Goal: Information Seeking & Learning: Learn about a topic

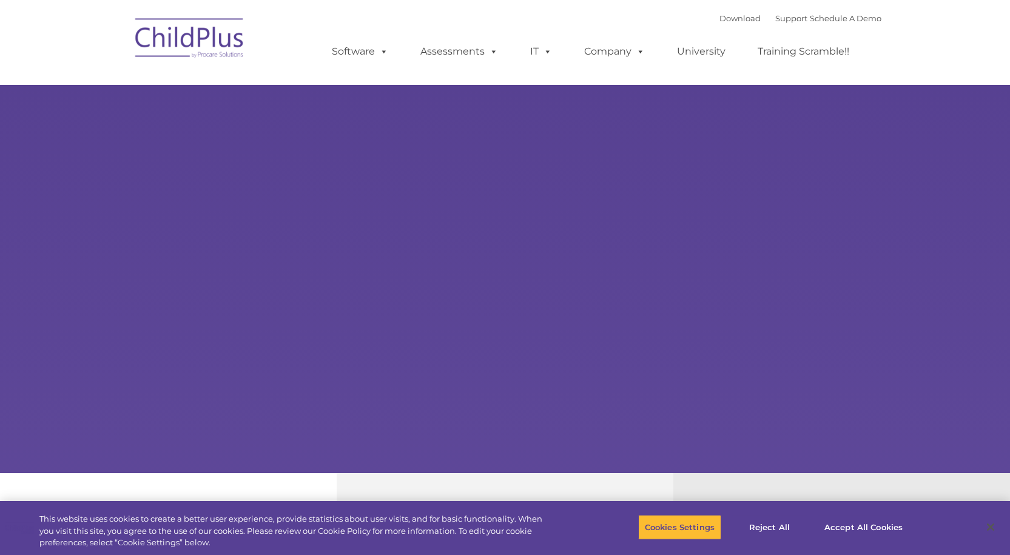
select select "MEDIUM"
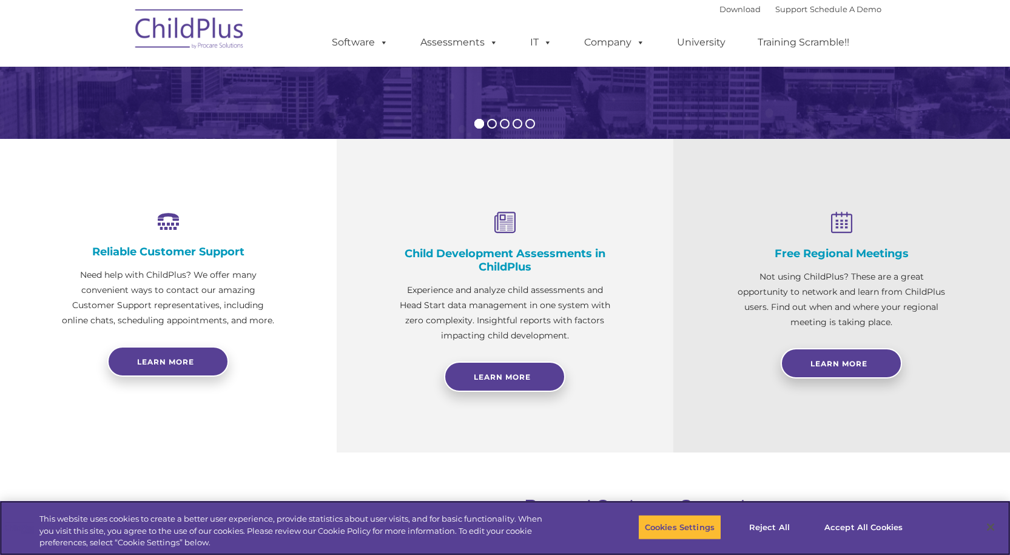
scroll to position [139, 0]
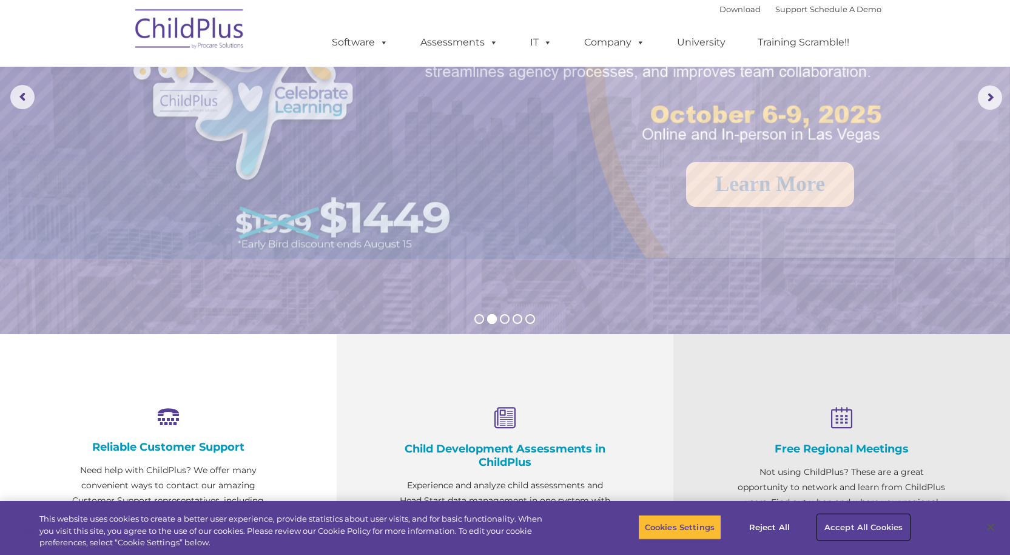
click at [875, 519] on button "Accept All Cookies" at bounding box center [864, 526] width 92 height 25
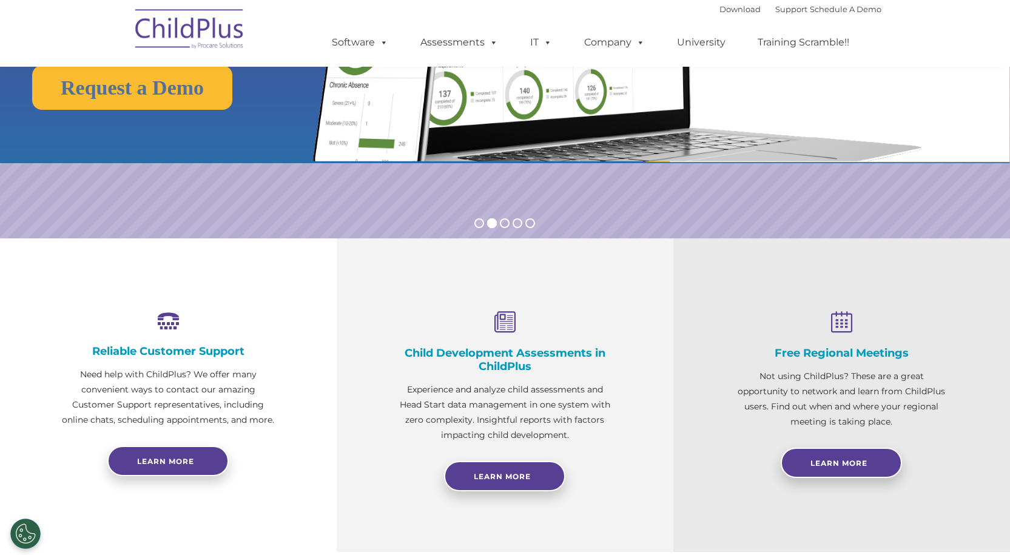
scroll to position [0, 0]
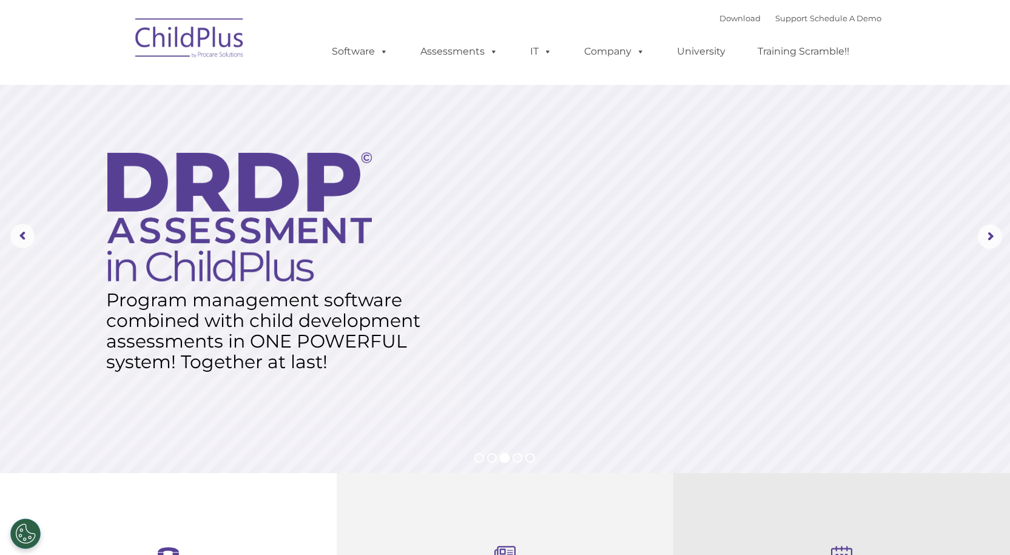
click at [180, 45] on img at bounding box center [189, 40] width 121 height 61
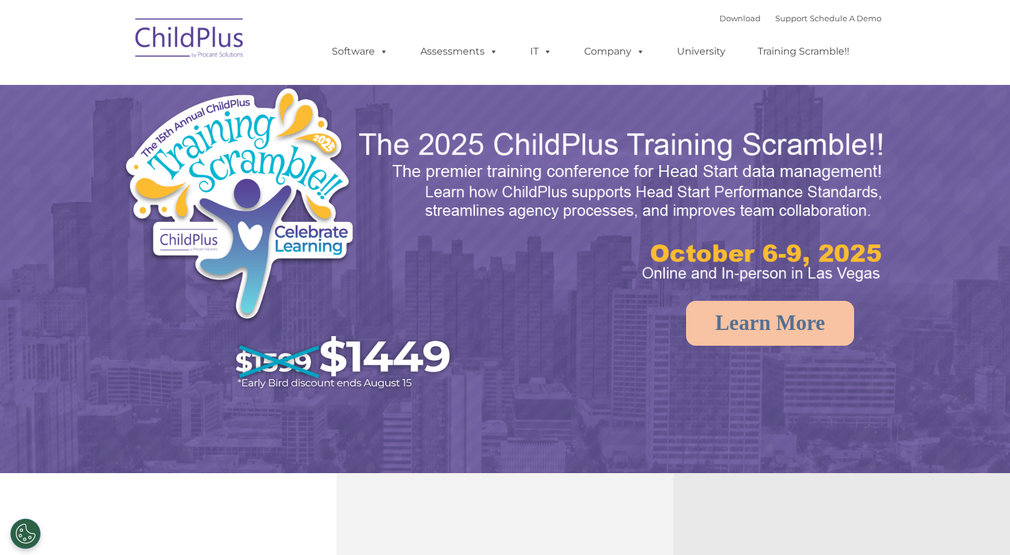
select select "MEDIUM"
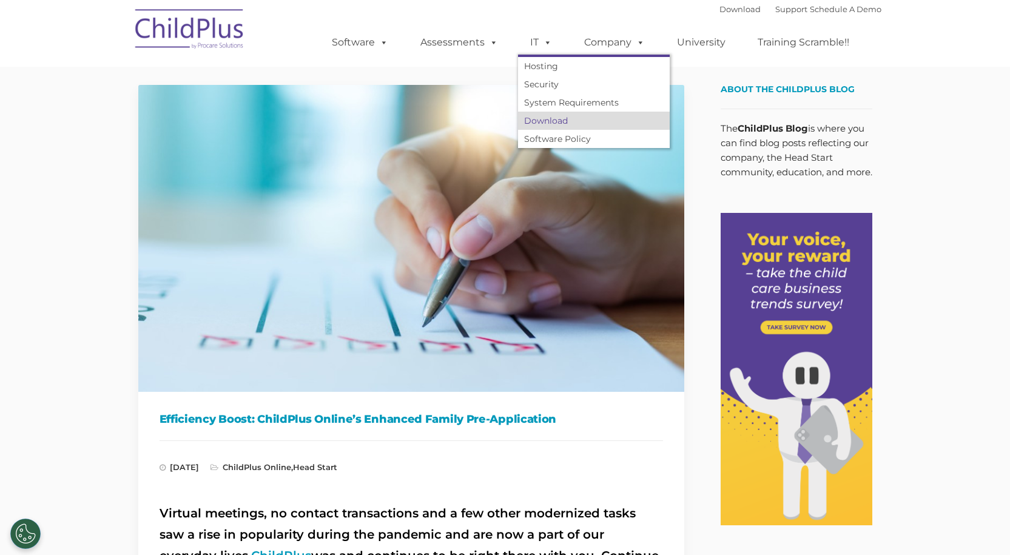
click at [564, 115] on link "Download" at bounding box center [594, 121] width 152 height 18
